Goal: Find specific page/section: Find specific page/section

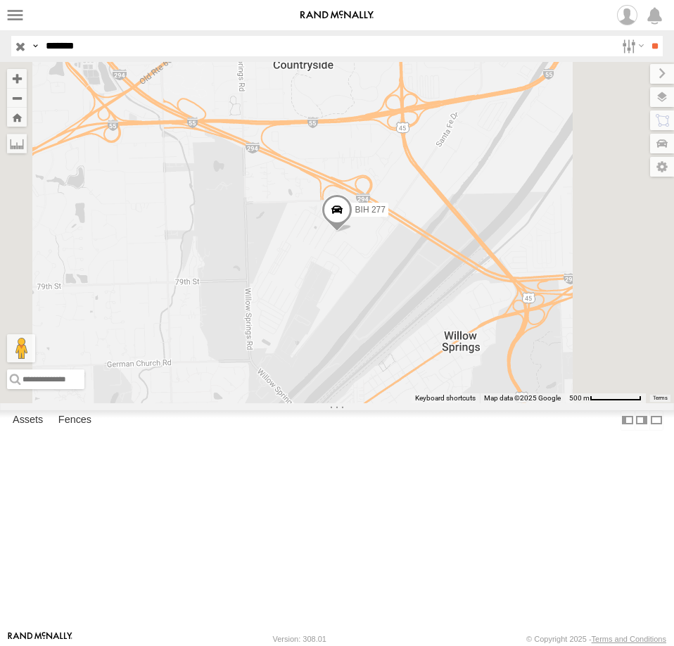
drag, startPoint x: 20, startPoint y: 44, endPoint x: 91, endPoint y: 56, distance: 72.1
click at [22, 44] on input "button" at bounding box center [20, 46] width 18 height 20
click at [666, 102] on label at bounding box center [648, 97] width 51 height 20
click at [0, 0] on span "Basemaps" at bounding box center [0, 0] width 0 height 0
click at [0, 0] on span "Satellite + Roadmap" at bounding box center [0, 0] width 0 height 0
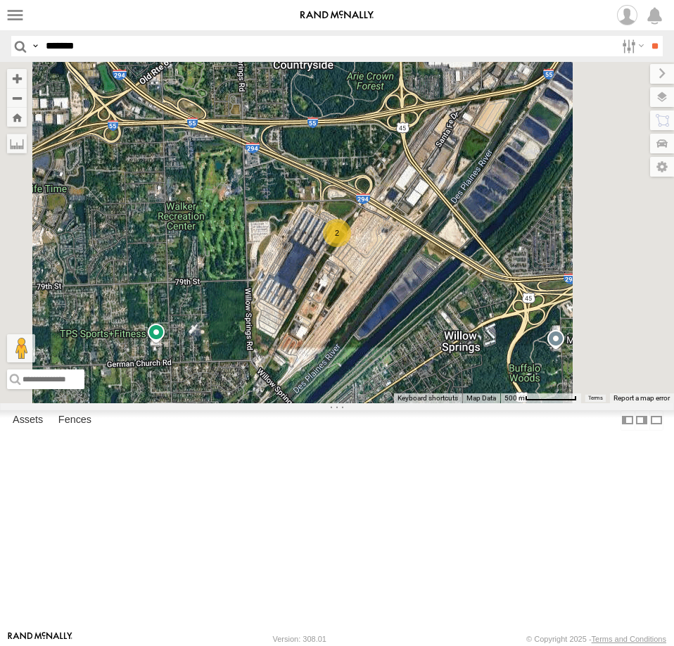
click at [379, 210] on div "2" at bounding box center [337, 232] width 674 height 341
click at [627, 75] on label at bounding box center [650, 74] width 47 height 20
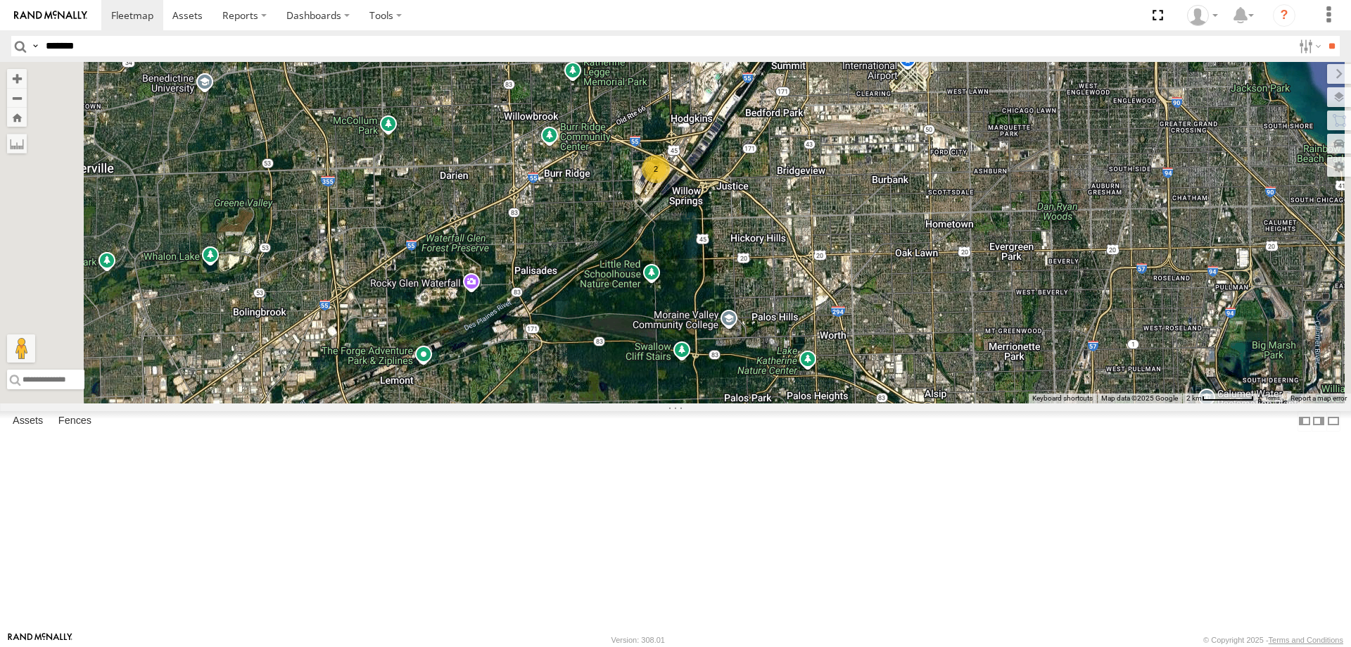
drag, startPoint x: 975, startPoint y: 201, endPoint x: 949, endPoint y: 464, distance: 263.8
click at [674, 403] on div "2" at bounding box center [675, 232] width 1351 height 341
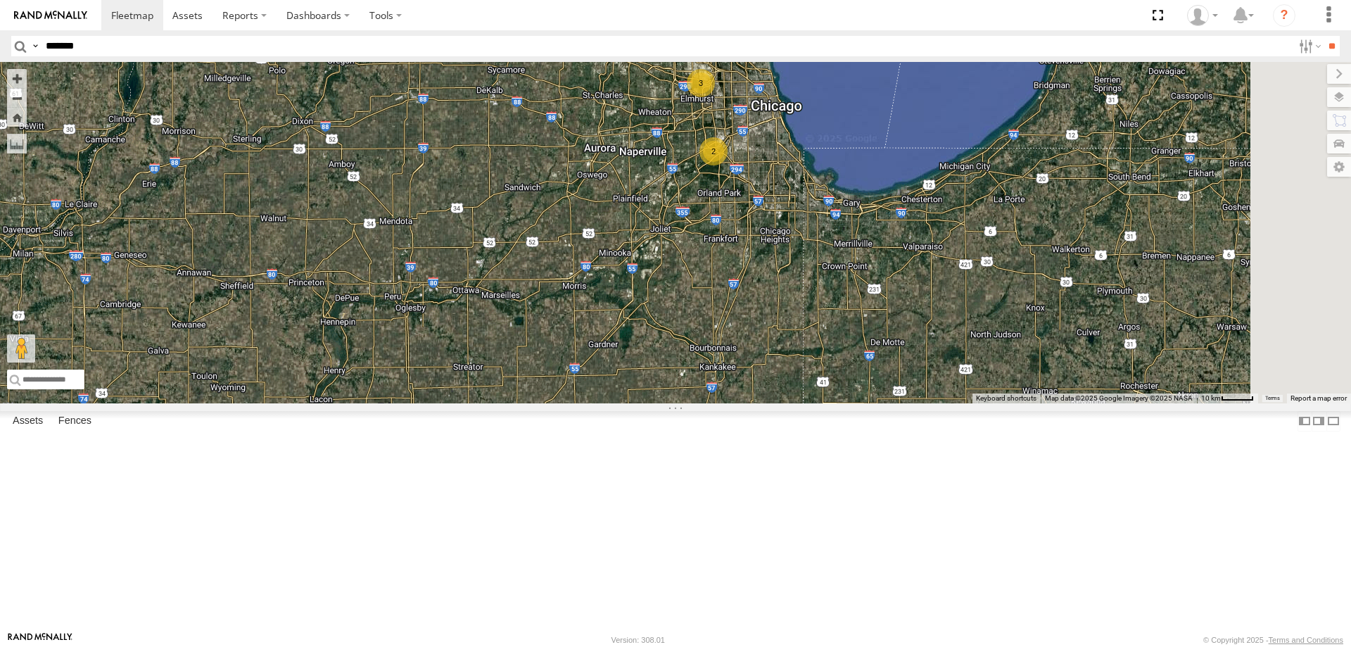
drag, startPoint x: 905, startPoint y: 308, endPoint x: 854, endPoint y: 70, distance: 243.9
click at [674, 70] on div "3 2 BIH 100" at bounding box center [675, 232] width 1351 height 341
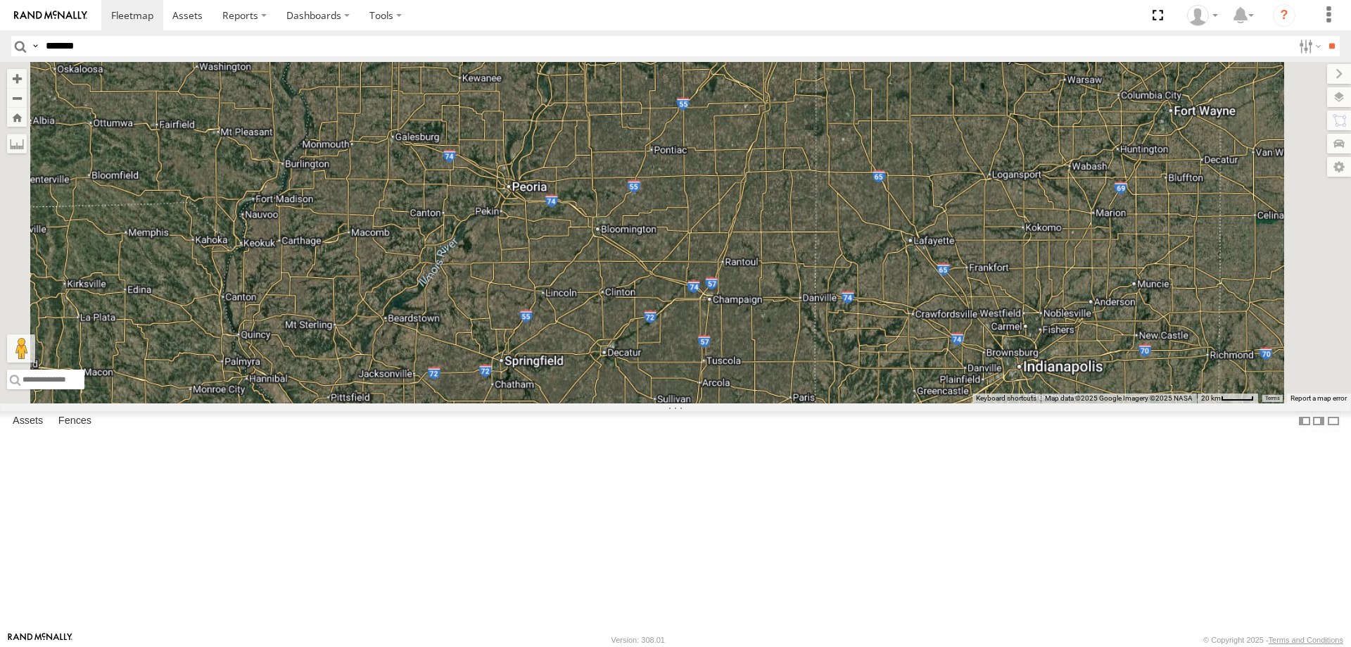
drag, startPoint x: 987, startPoint y: 420, endPoint x: 1005, endPoint y: 226, distance: 195.0
click at [674, 253] on div "BIH 100" at bounding box center [675, 232] width 1351 height 341
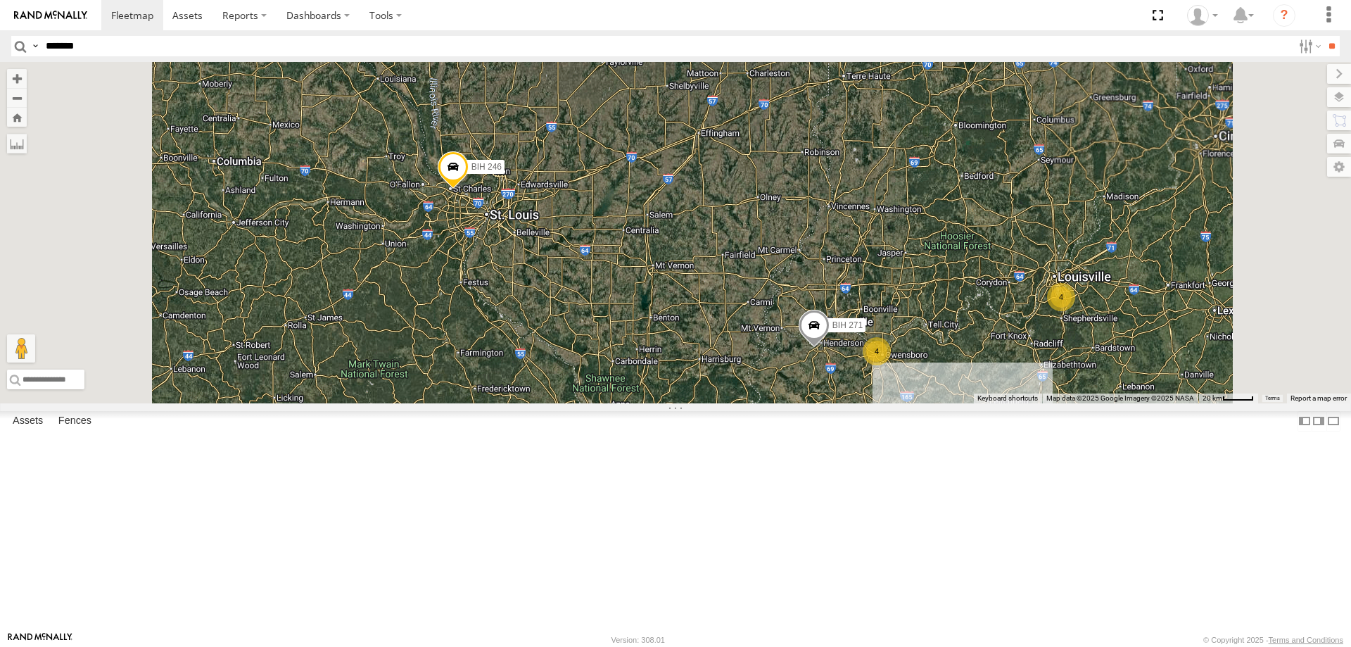
drag, startPoint x: 1013, startPoint y: 323, endPoint x: 999, endPoint y: 189, distance: 134.5
click at [674, 194] on div "BIH 100 59 Not in Service 5 4 BIH 220 BIH 250 4 [GEOGRAPHIC_DATA] 271 [GEOGRAPH…" at bounding box center [675, 232] width 1351 height 341
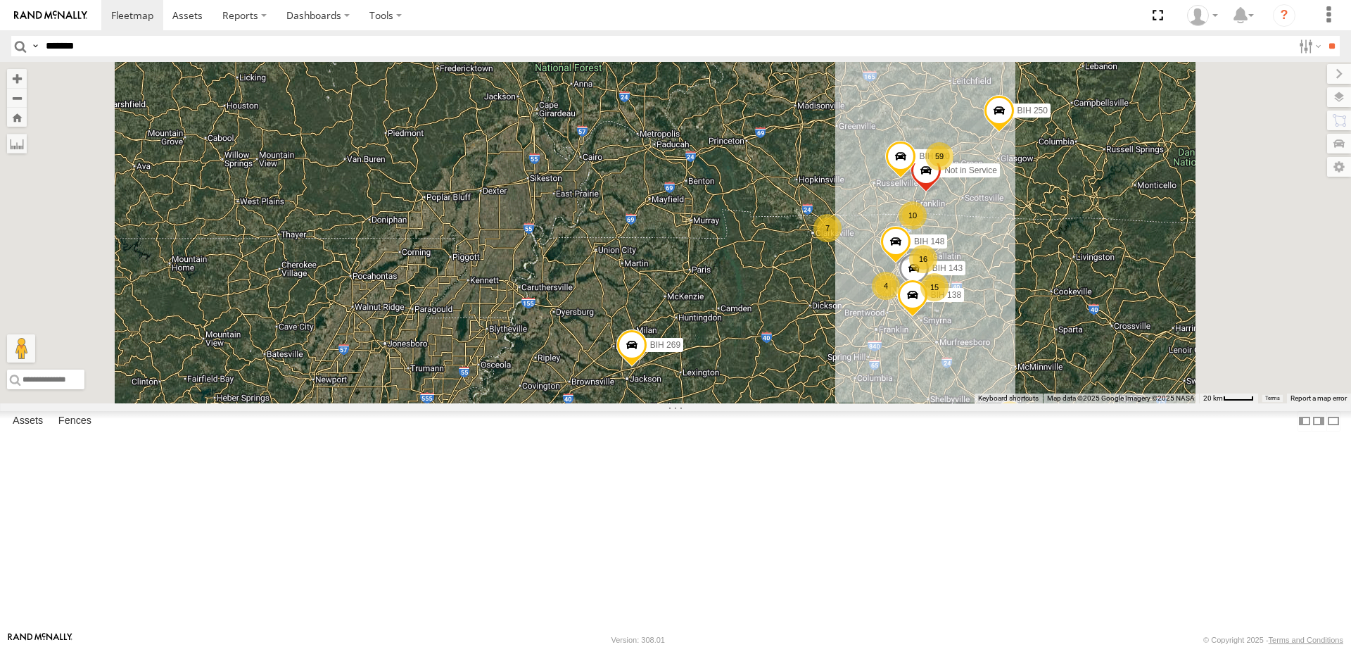
drag, startPoint x: 1004, startPoint y: 243, endPoint x: 999, endPoint y: 268, distance: 25.8
click at [674, 268] on div "BIH 100 59 Not in Service 10 4 [GEOGRAPHIC_DATA] 220 BIH 250 4 [GEOGRAPHIC_DATA…" at bounding box center [675, 232] width 1351 height 341
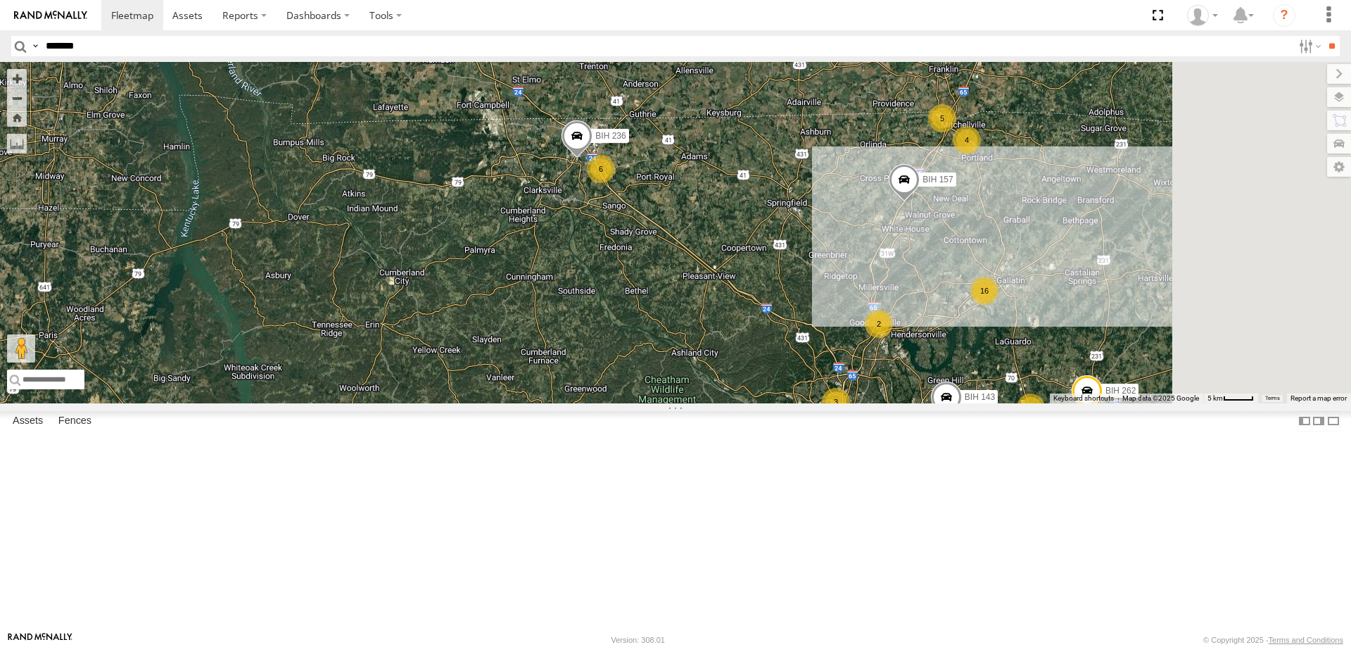
drag, startPoint x: 1106, startPoint y: 395, endPoint x: 1069, endPoint y: 332, distance: 72.9
click at [674, 344] on div "BIH 100 Not in Service [GEOGRAPHIC_DATA] 220 [GEOGRAPHIC_DATA] 250 [GEOGRAPHIC_…" at bounding box center [675, 232] width 1351 height 341
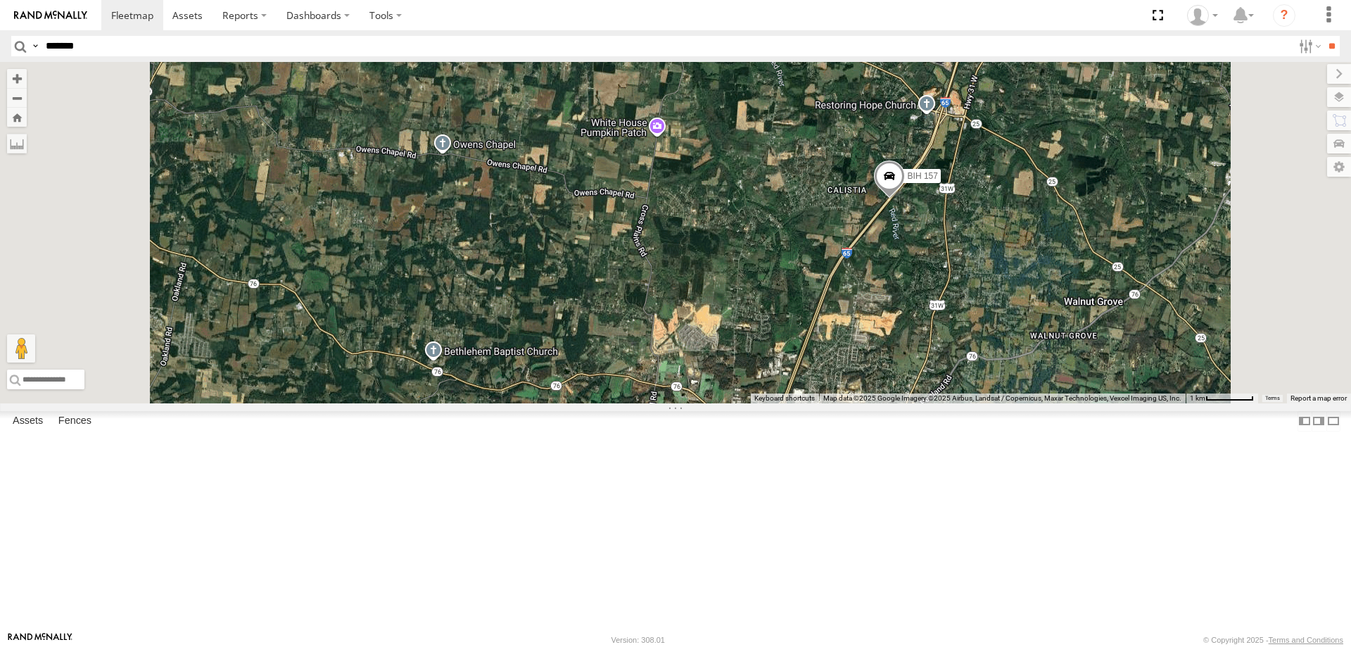
drag, startPoint x: 1149, startPoint y: 373, endPoint x: 1070, endPoint y: 224, distance: 169.1
click at [674, 224] on div "BIH 100 Not in Service [GEOGRAPHIC_DATA] 220 [GEOGRAPHIC_DATA] 250 [GEOGRAPHIC_…" at bounding box center [675, 232] width 1351 height 341
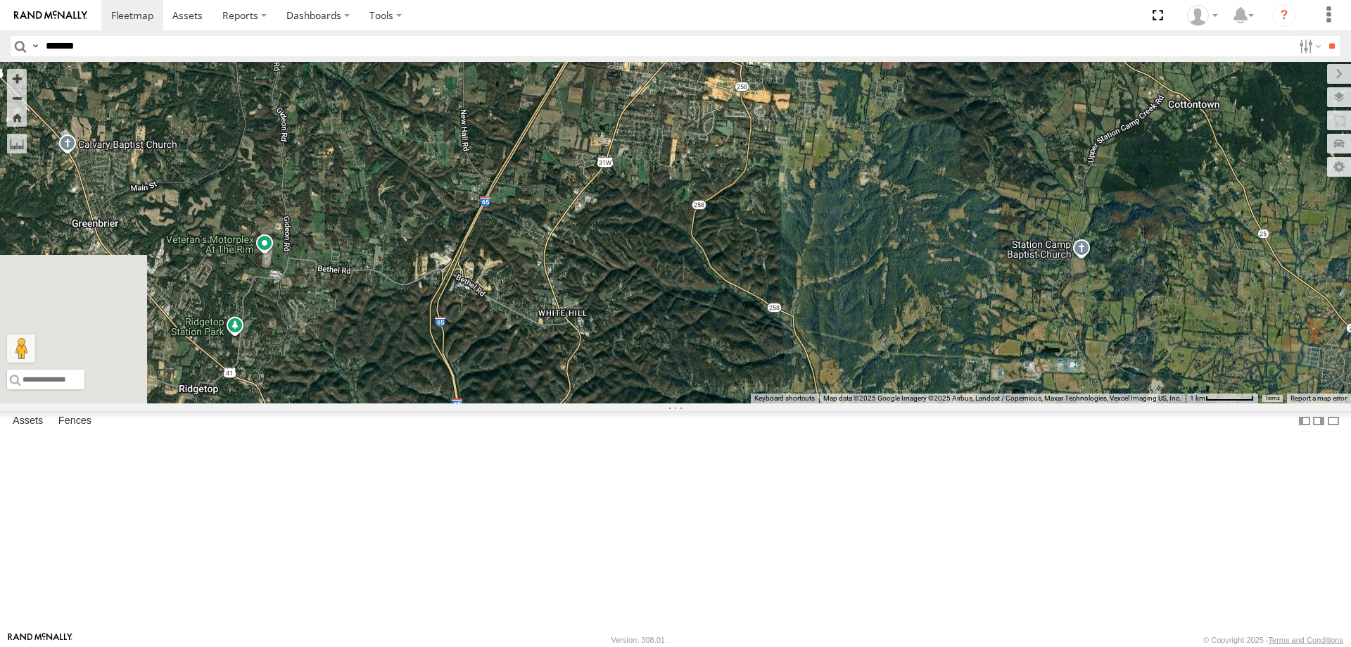
drag, startPoint x: 1061, startPoint y: 171, endPoint x: 1124, endPoint y: 216, distance: 77.2
click at [674, 216] on div "BIH 100 Not in Service [GEOGRAPHIC_DATA] 220 [GEOGRAPHIC_DATA] 250 [GEOGRAPHIC_…" at bounding box center [675, 232] width 1351 height 341
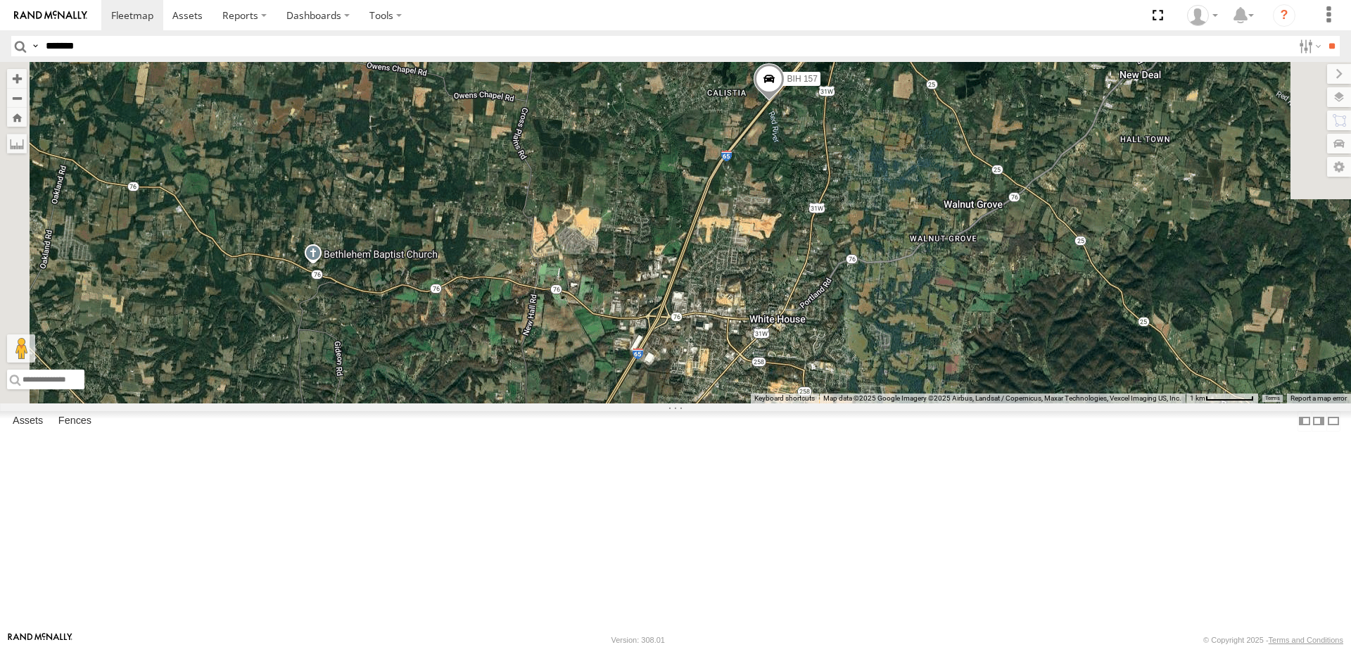
drag, startPoint x: 992, startPoint y: 232, endPoint x: 1042, endPoint y: 503, distance: 275.0
click at [674, 403] on div "BIH 100 Not in Service [GEOGRAPHIC_DATA] 220 [GEOGRAPHIC_DATA] 250 [GEOGRAPHIC_…" at bounding box center [675, 232] width 1351 height 341
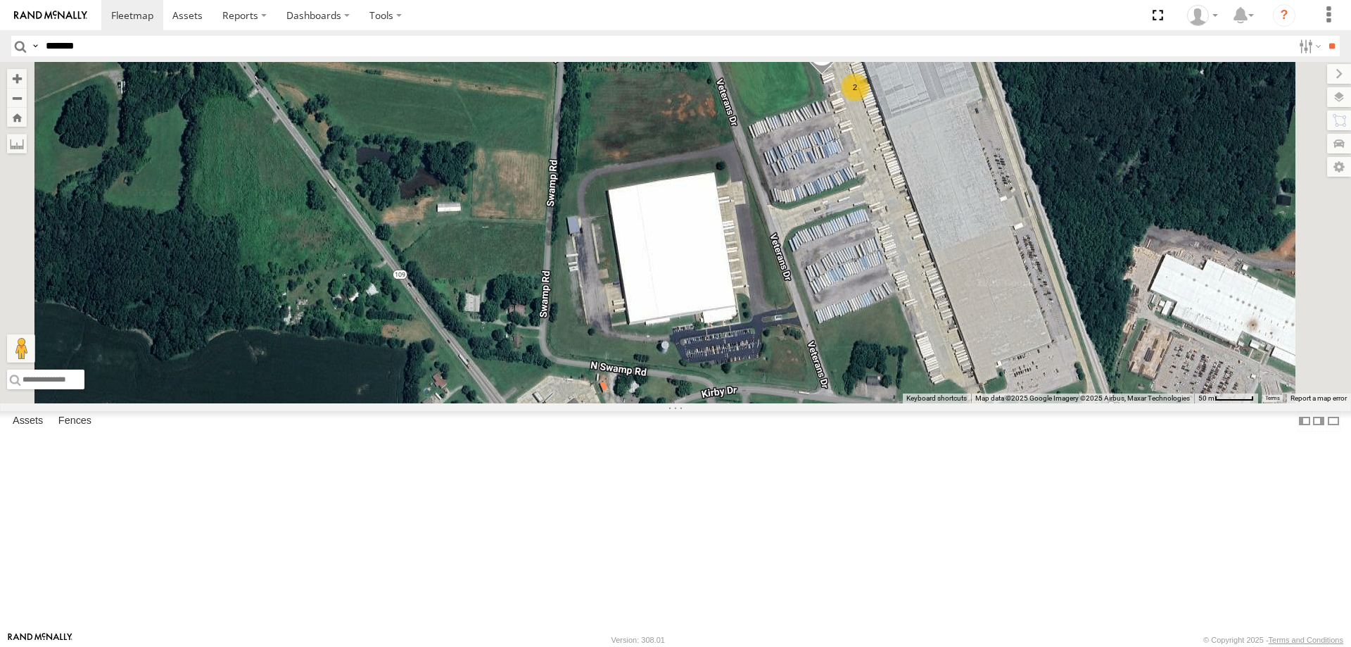
drag, startPoint x: 1019, startPoint y: 265, endPoint x: 1006, endPoint y: 277, distance: 17.9
click at [674, 282] on div "BIH 100 Not in Service [GEOGRAPHIC_DATA] 220 [GEOGRAPHIC_DATA] 250 [GEOGRAPHIC_…" at bounding box center [675, 232] width 1351 height 341
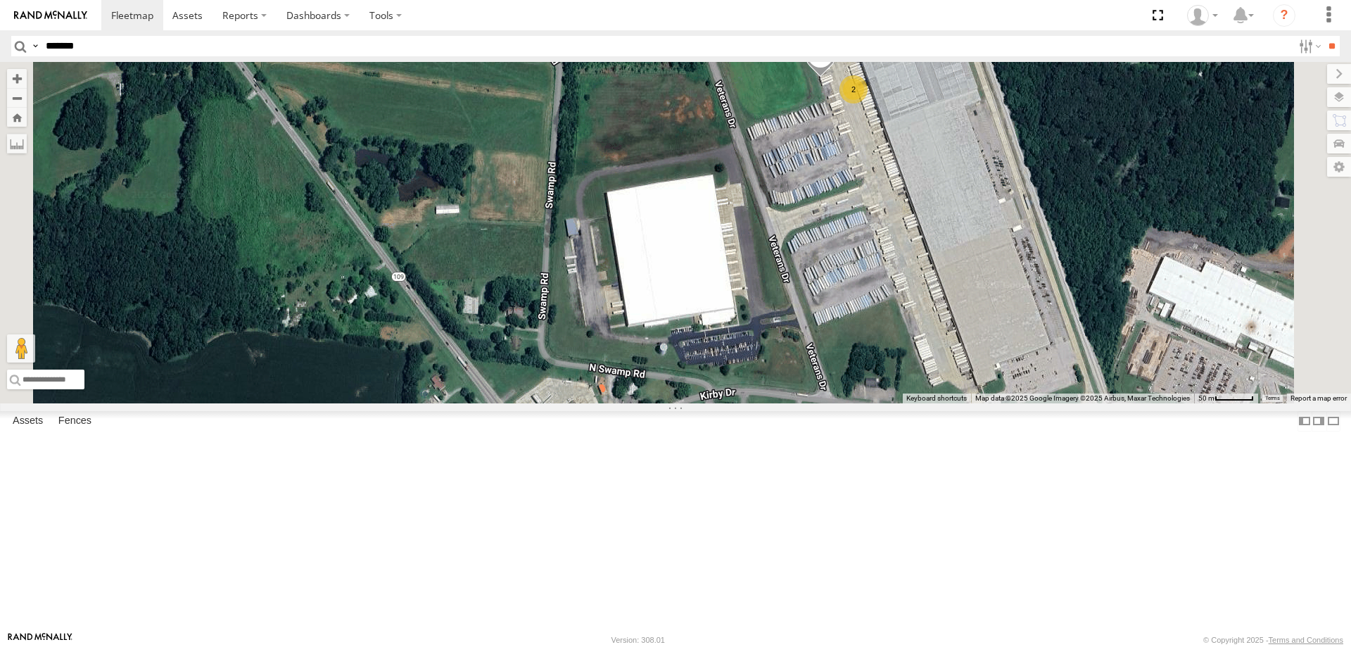
drag, startPoint x: 990, startPoint y: 258, endPoint x: 1016, endPoint y: 300, distance: 49.0
click at [674, 300] on div "BIH 100 Not in Service [GEOGRAPHIC_DATA] 220 [GEOGRAPHIC_DATA] 250 [GEOGRAPHIC_…" at bounding box center [675, 232] width 1351 height 341
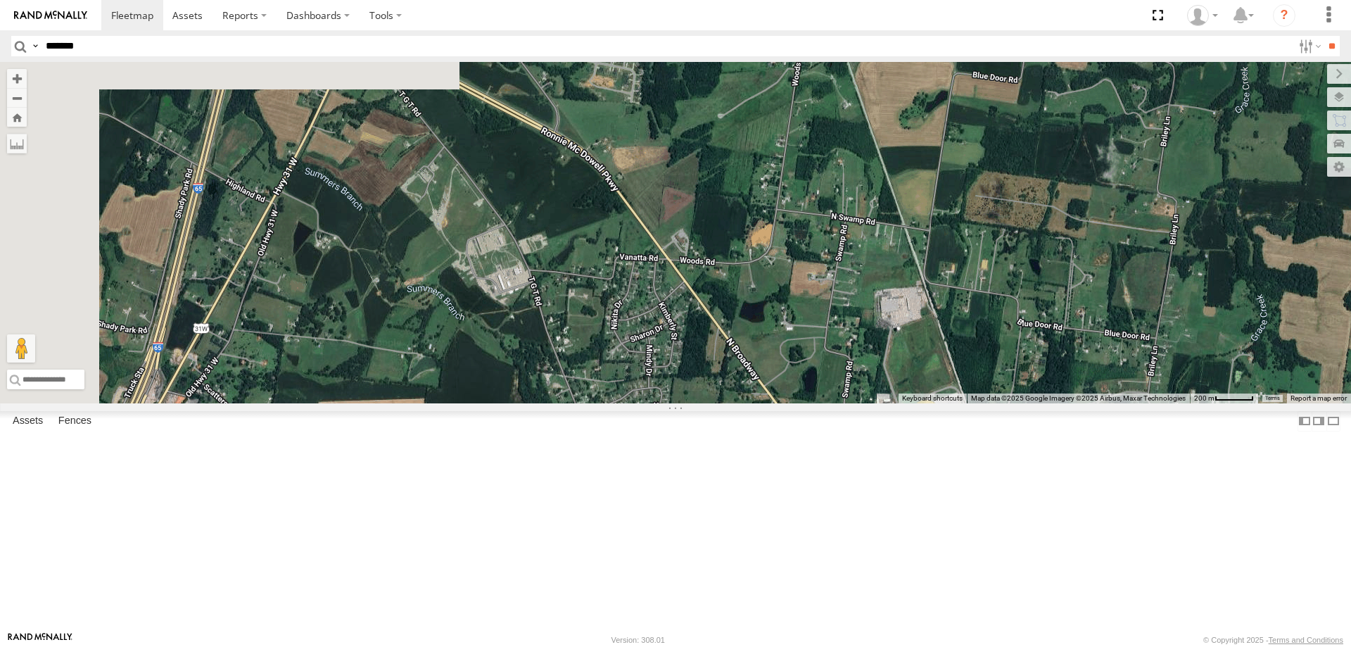
drag, startPoint x: 823, startPoint y: 264, endPoint x: 964, endPoint y: 516, distance: 288.6
click at [674, 403] on div "BIH 100 Not in Service [GEOGRAPHIC_DATA] 220 [GEOGRAPHIC_DATA] 250 [GEOGRAPHIC_…" at bounding box center [675, 232] width 1351 height 341
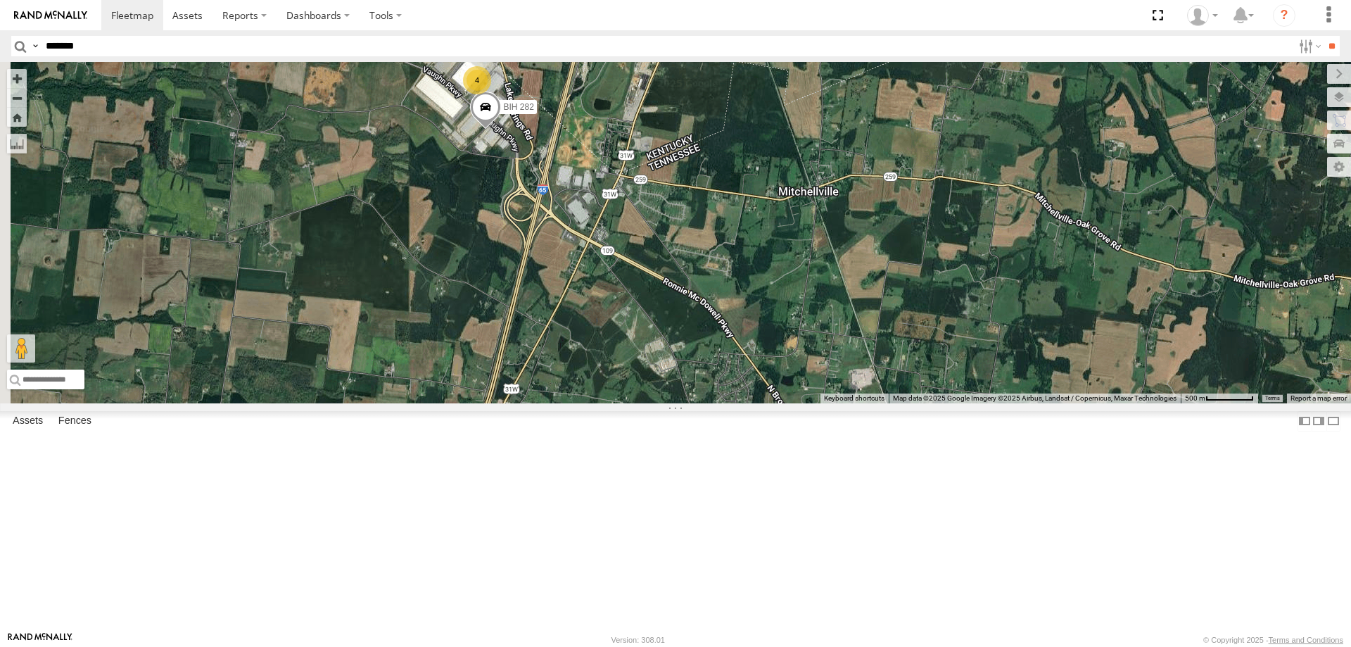
drag, startPoint x: 843, startPoint y: 403, endPoint x: 1343, endPoint y: 542, distance: 518.8
click at [674, 403] on div "BIH 100 Not in Service [GEOGRAPHIC_DATA] 220 [GEOGRAPHIC_DATA] 250 [GEOGRAPHIC_…" at bounding box center [675, 232] width 1351 height 341
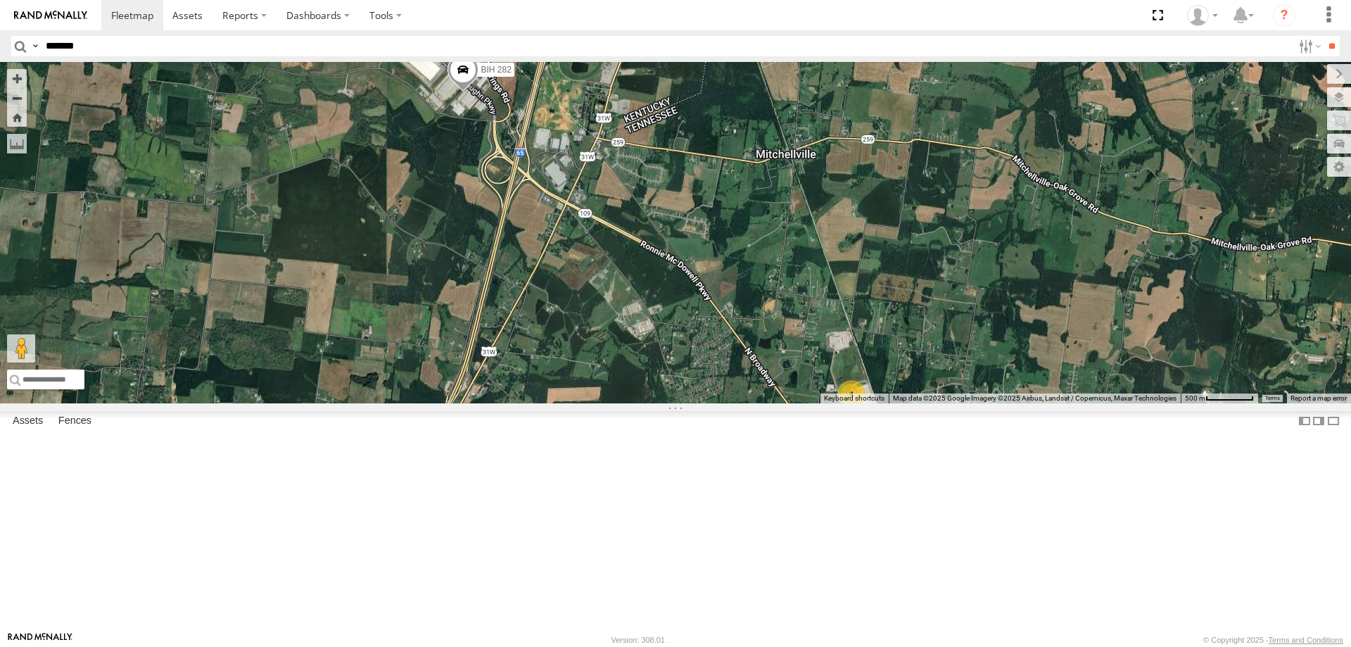
drag, startPoint x: 1154, startPoint y: 407, endPoint x: 1082, endPoint y: 236, distance: 185.5
click at [674, 236] on div "BIH 100 Not in Service [GEOGRAPHIC_DATA] 220 [GEOGRAPHIC_DATA] 250 [GEOGRAPHIC_…" at bounding box center [675, 232] width 1351 height 341
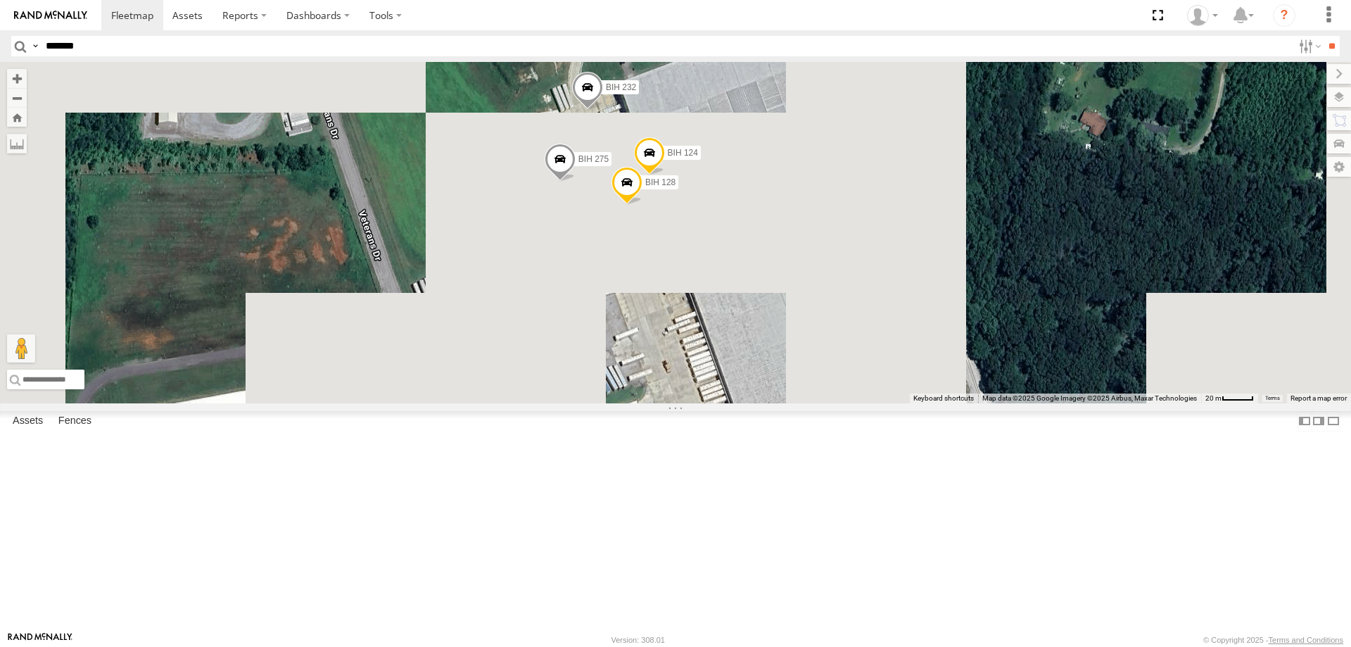
drag, startPoint x: 944, startPoint y: 327, endPoint x: 1045, endPoint y: 320, distance: 100.8
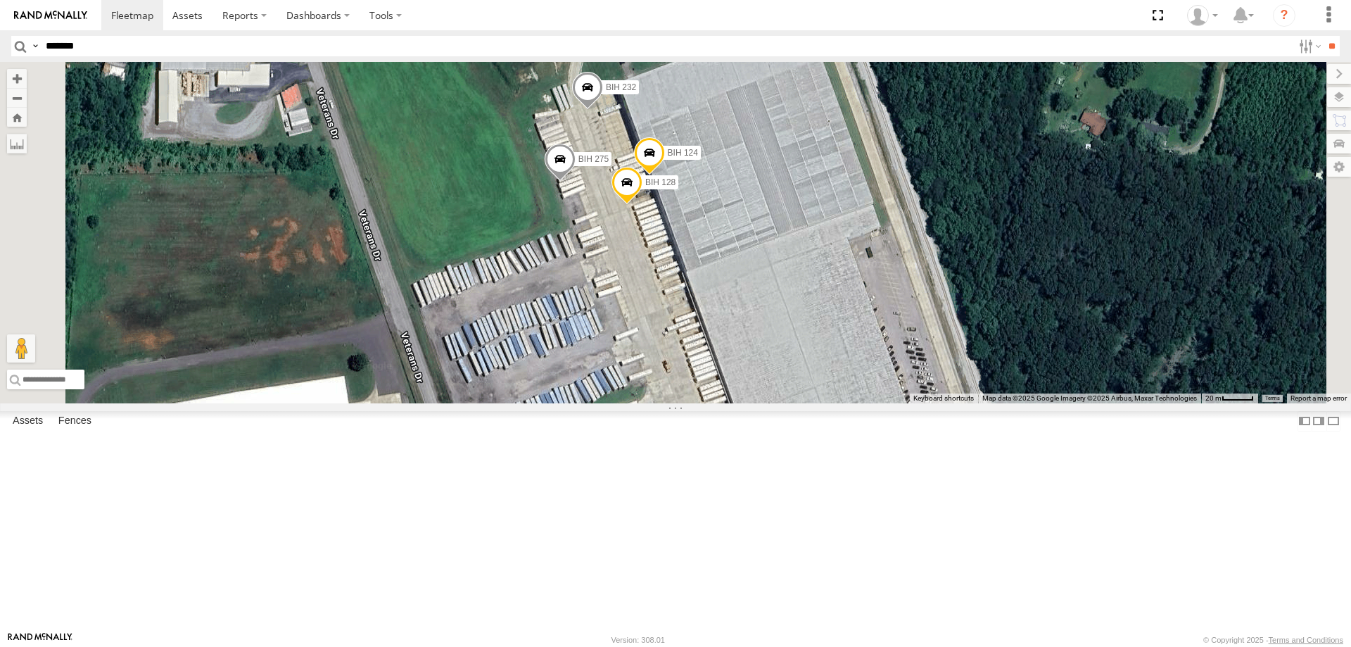
click at [674, 320] on div "BIH 100 Not in Service [GEOGRAPHIC_DATA] 220 [GEOGRAPHIC_DATA] 250 [GEOGRAPHIC_…" at bounding box center [675, 232] width 1351 height 341
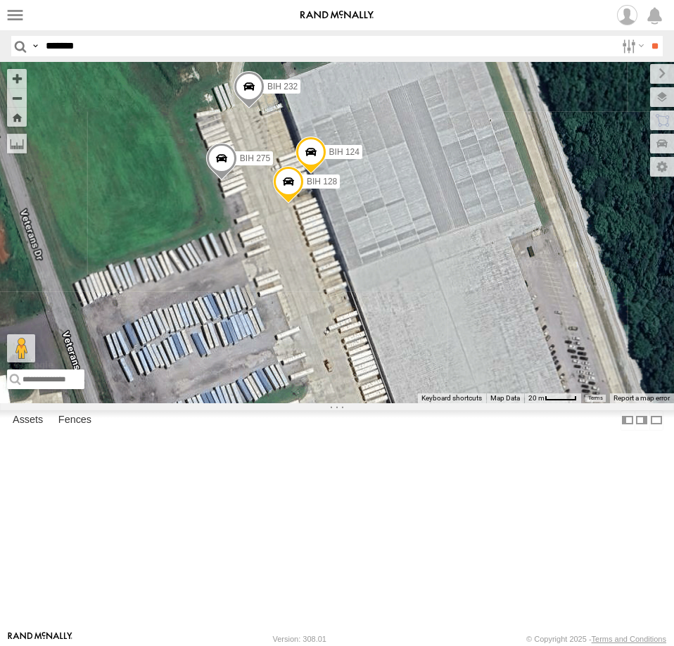
click at [0, 0] on link at bounding box center [0, 0] width 0 height 0
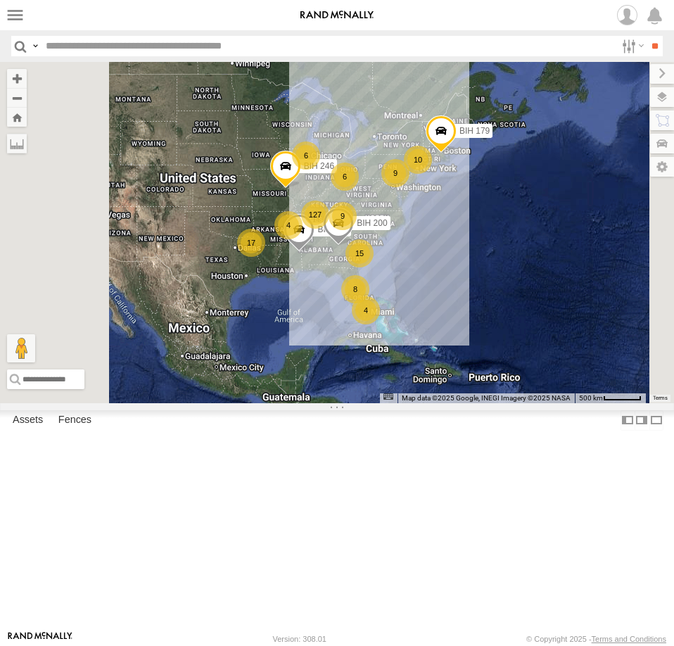
scroll to position [375, 0]
click at [0, 0] on span at bounding box center [0, 0] width 0 height 0
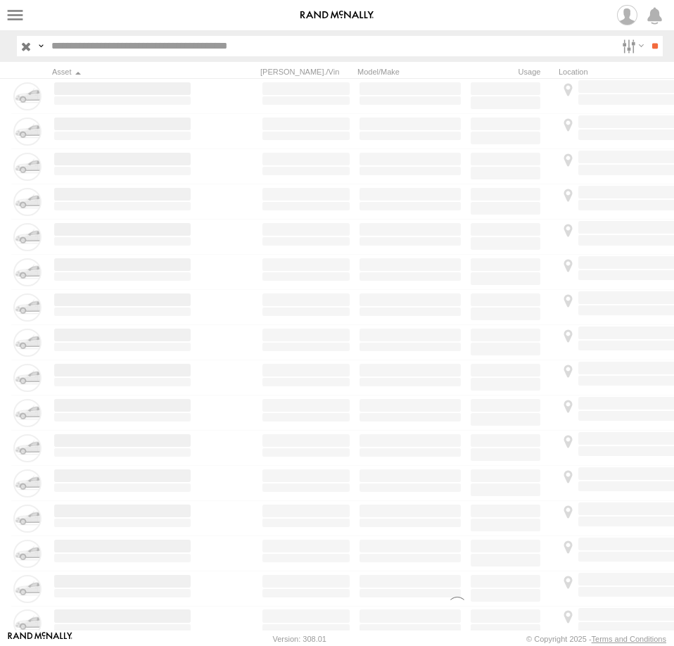
click at [0, 0] on span at bounding box center [0, 0] width 0 height 0
